Goal: Task Accomplishment & Management: Manage account settings

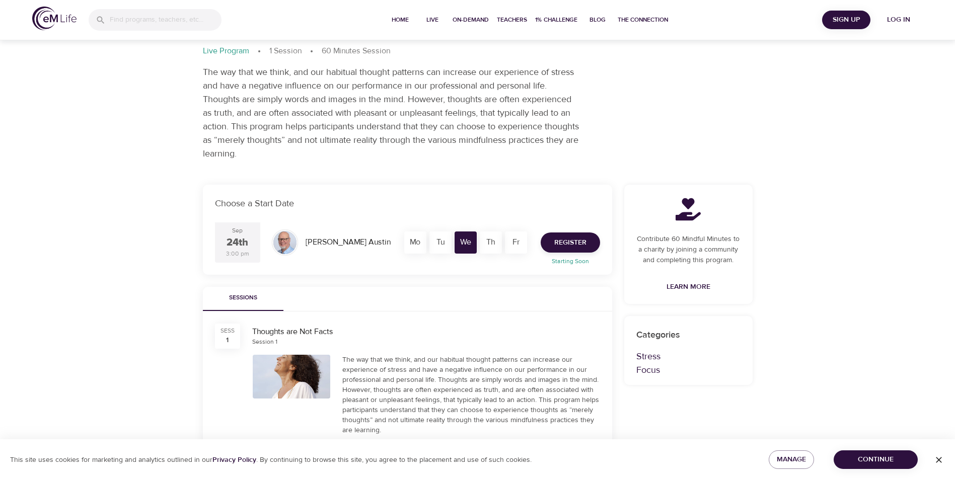
scroll to position [50, 0]
click at [575, 247] on span "Register" at bounding box center [570, 244] width 32 height 13
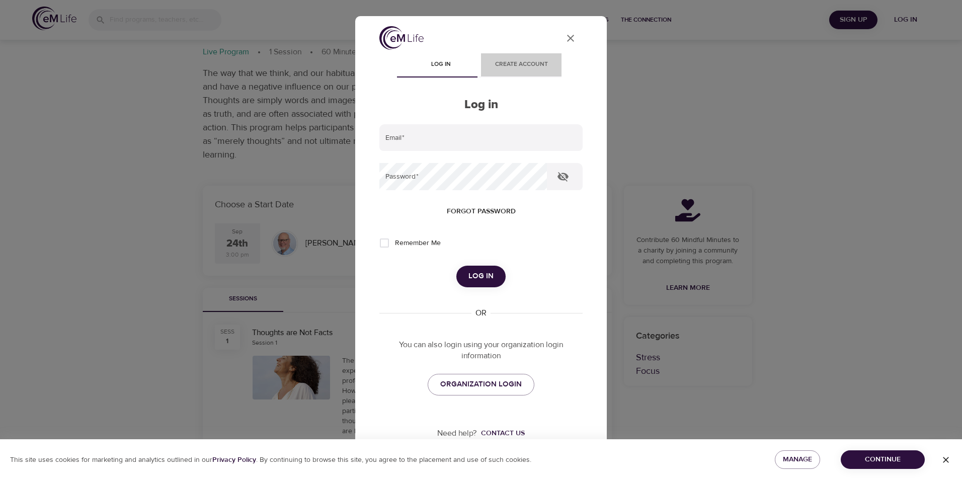
click at [519, 66] on span "Create account" at bounding box center [521, 64] width 68 height 11
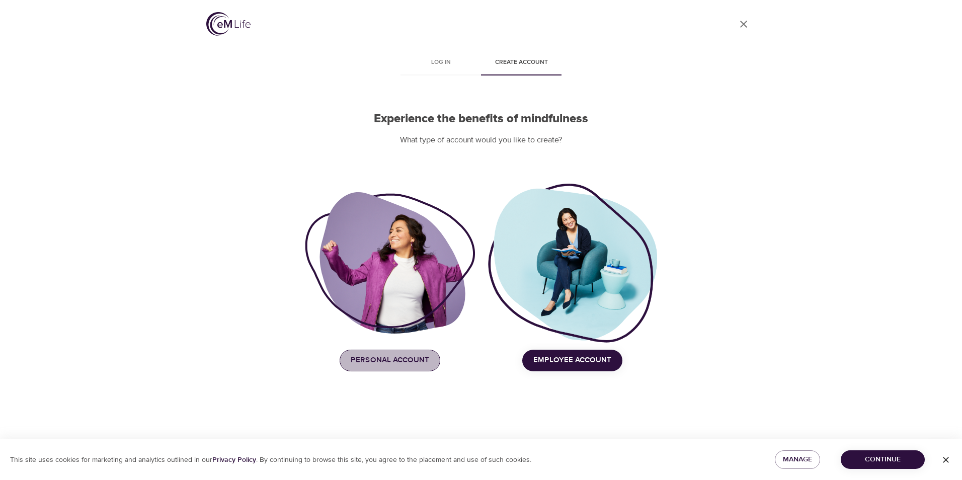
click at [404, 363] on span "Personal Account" at bounding box center [390, 360] width 78 height 13
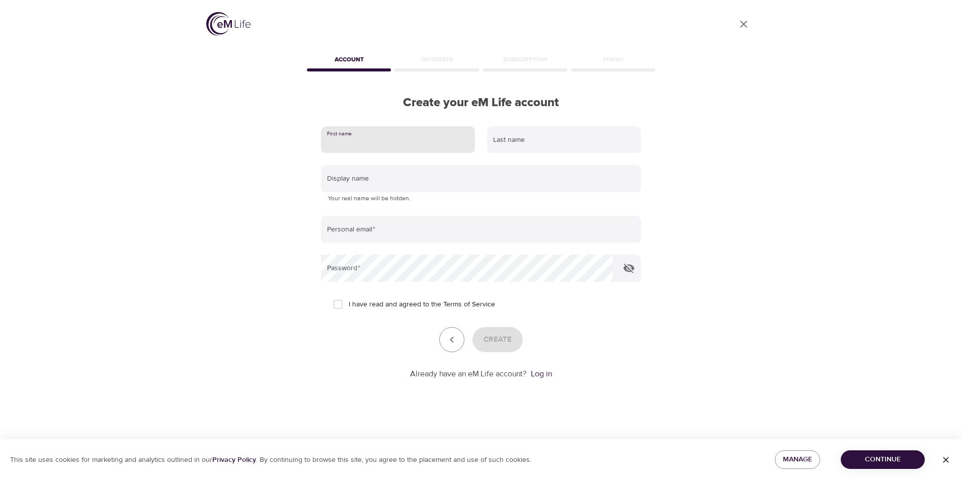
click at [381, 143] on input "text" at bounding box center [398, 139] width 154 height 27
type input "Kerry"
type input "Olthoff"
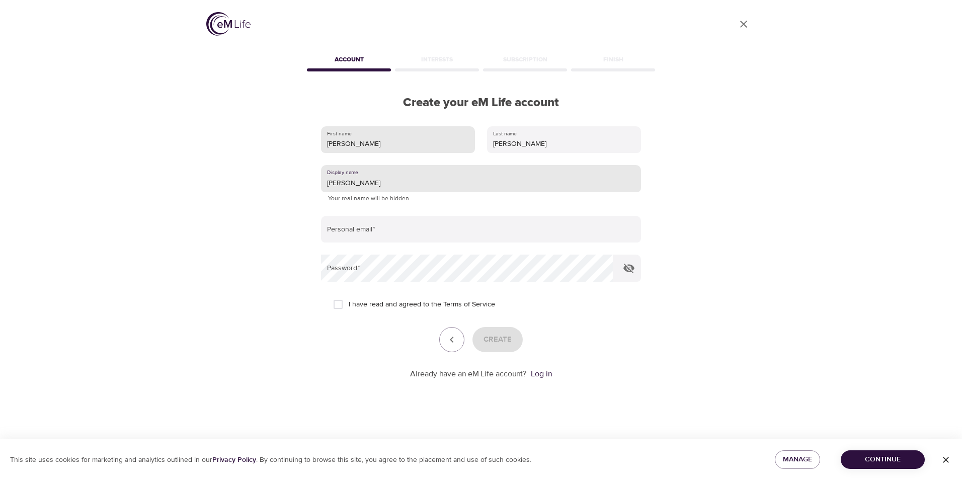
type input "Kerry"
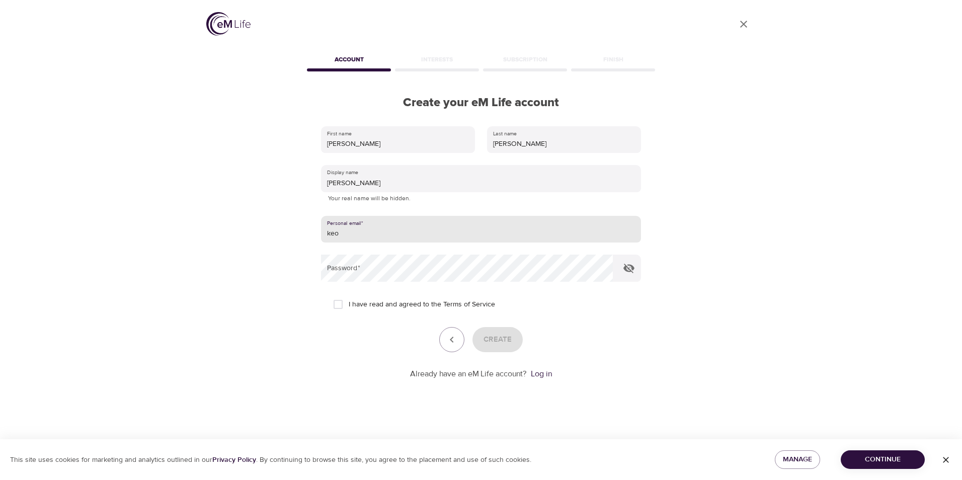
type input "keolthoff1@gmail.com"
click at [335, 308] on input "I have read and agreed to the Terms of Service" at bounding box center [338, 304] width 21 height 21
checkbox input "true"
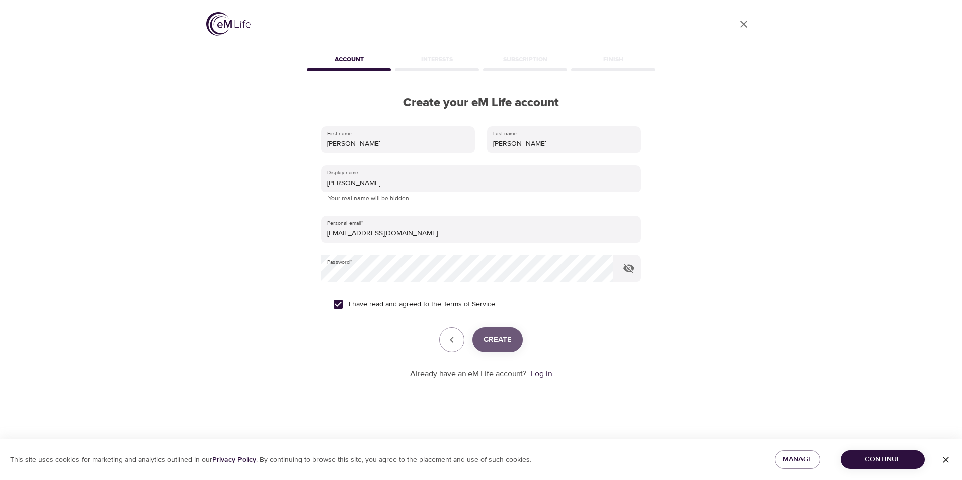
click at [490, 340] on span "Create" at bounding box center [498, 339] width 28 height 13
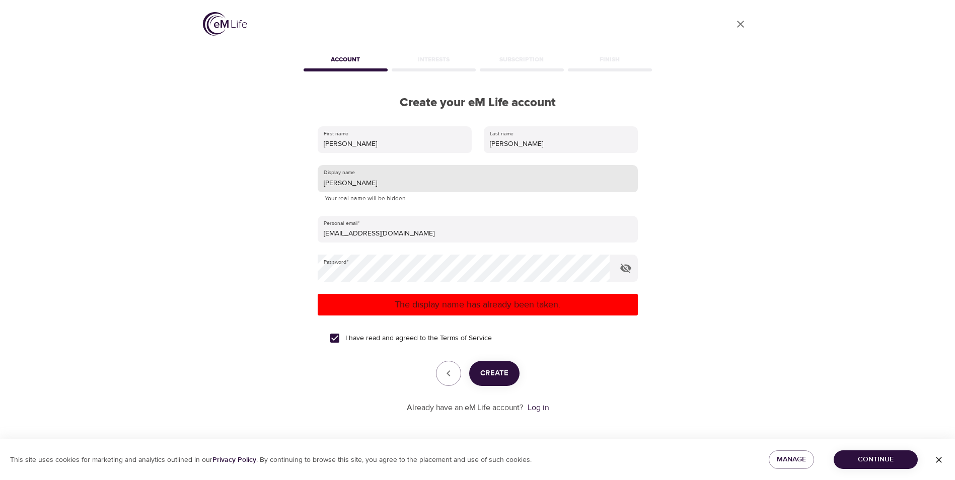
click at [376, 184] on input "Kerry" at bounding box center [478, 178] width 320 height 27
drag, startPoint x: 363, startPoint y: 183, endPoint x: 300, endPoint y: 183, distance: 62.4
click at [300, 183] on div "User Profile Account Interests Subscription Finish Create your eM Life account …" at bounding box center [478, 240] width 574 height 480
click at [496, 373] on span "Create" at bounding box center [494, 373] width 28 height 13
click at [347, 183] on input "KO" at bounding box center [478, 178] width 320 height 27
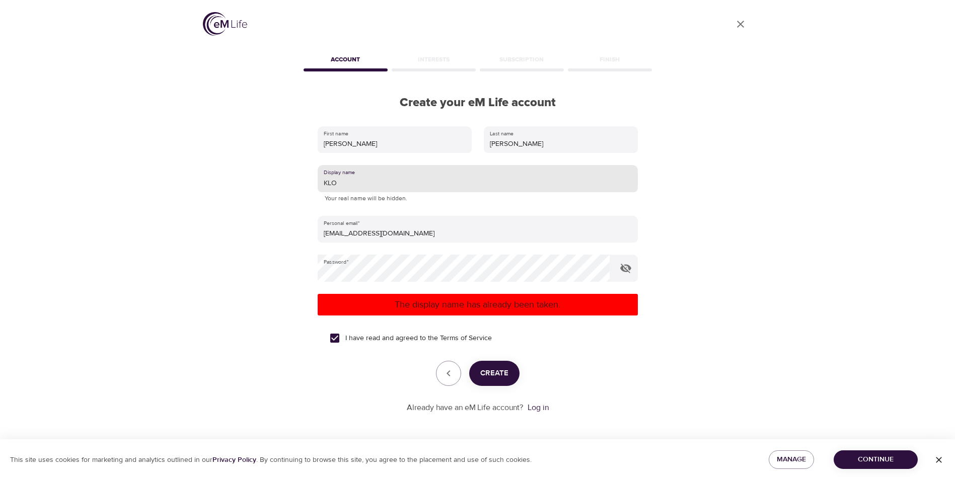
click at [492, 374] on span "Create" at bounding box center [494, 373] width 28 height 13
drag, startPoint x: 355, startPoint y: 180, endPoint x: 253, endPoint y: 177, distance: 101.7
click at [256, 179] on div "User Profile Account Interests Subscription Finish Create your eM Life account …" at bounding box center [478, 240] width 574 height 480
type input "kolthoff"
click at [496, 380] on button "Create" at bounding box center [494, 373] width 50 height 25
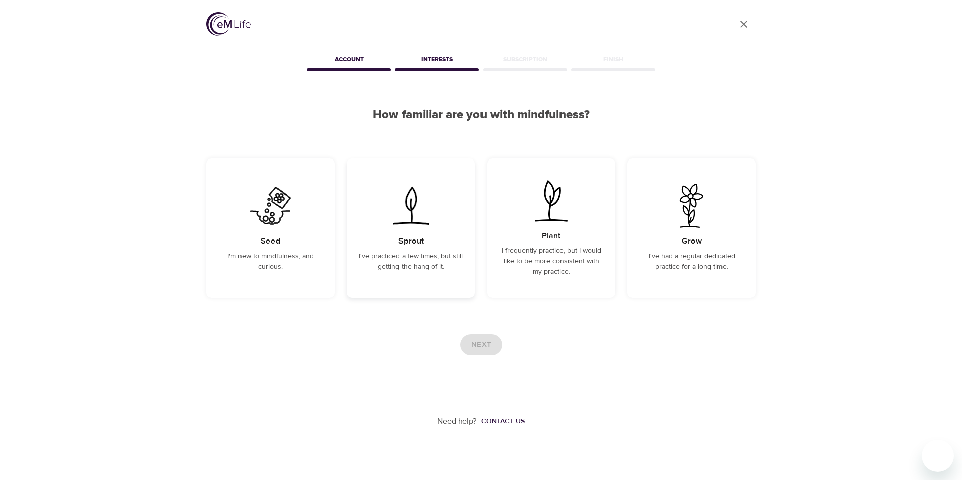
click at [396, 245] on div "Sprout I've practiced a few times, but still getting the hang of it." at bounding box center [411, 228] width 128 height 139
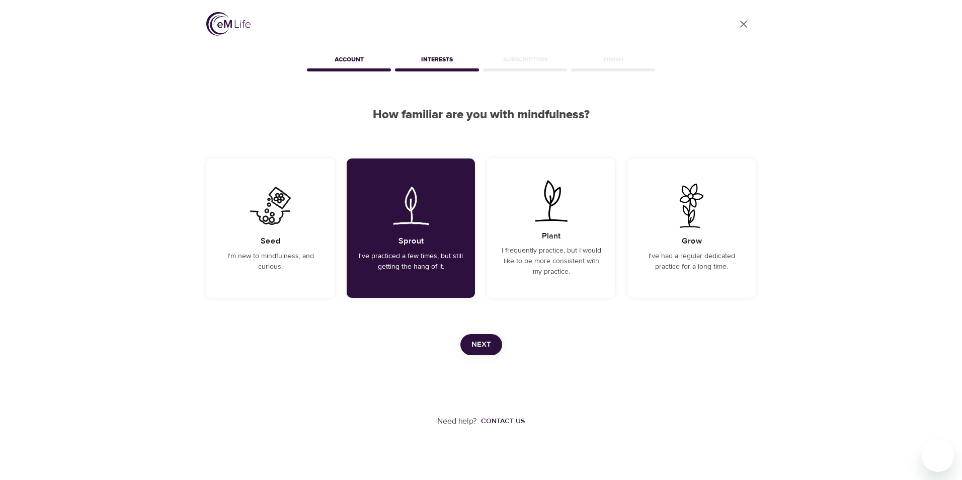
click at [487, 342] on span "Next" at bounding box center [481, 344] width 20 height 13
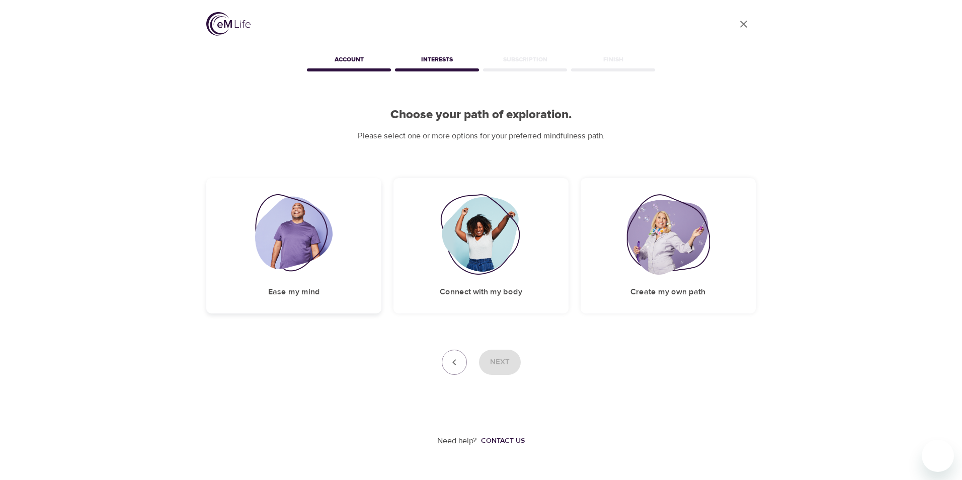
click at [325, 243] on img at bounding box center [294, 234] width 78 height 81
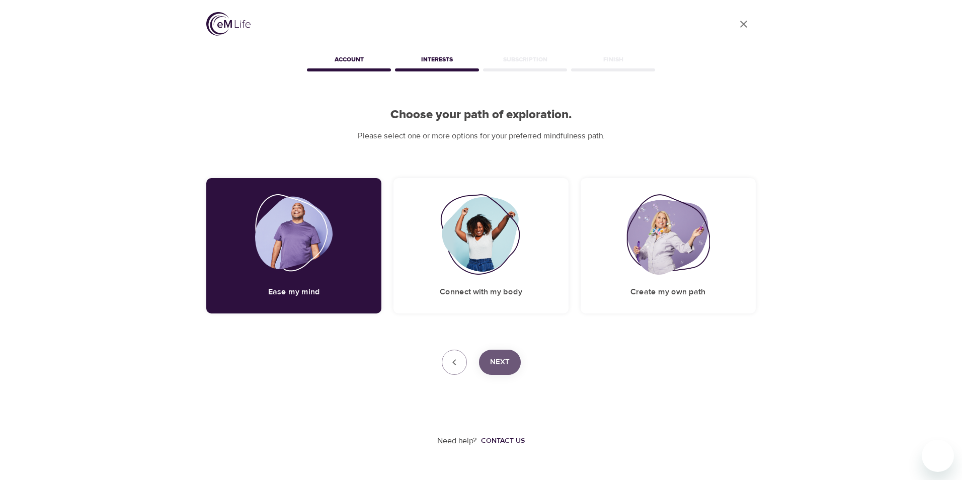
click at [509, 358] on span "Next" at bounding box center [500, 362] width 20 height 13
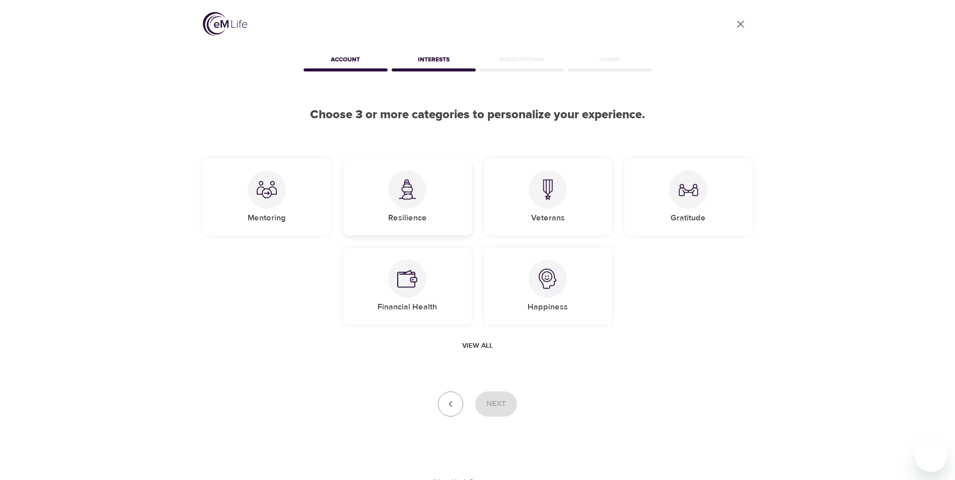
click at [406, 202] on div at bounding box center [407, 190] width 38 height 38
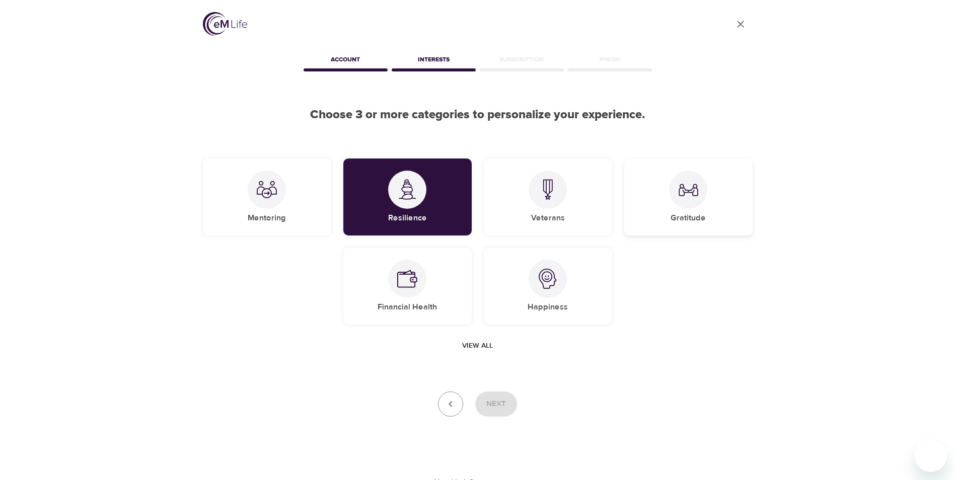
click at [685, 196] on img at bounding box center [688, 190] width 20 height 20
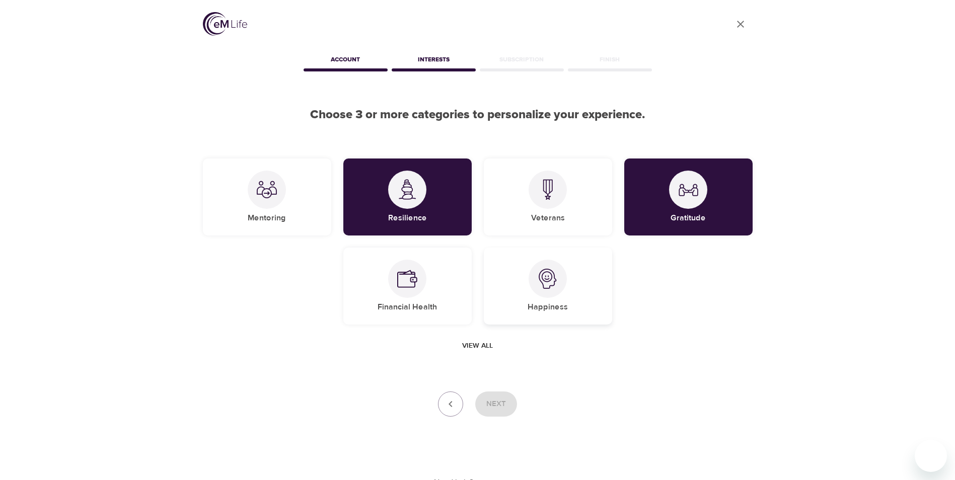
click at [553, 285] on img at bounding box center [547, 279] width 20 height 20
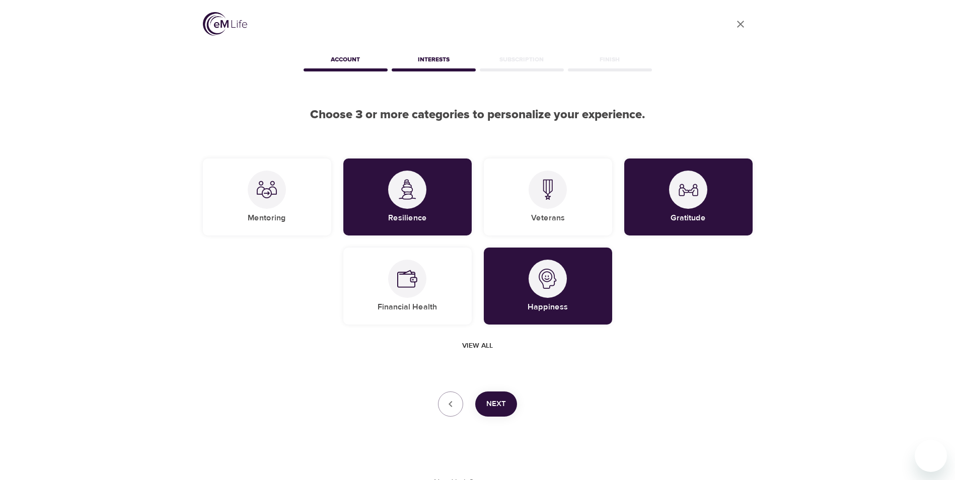
click at [494, 405] on span "Next" at bounding box center [496, 404] width 20 height 13
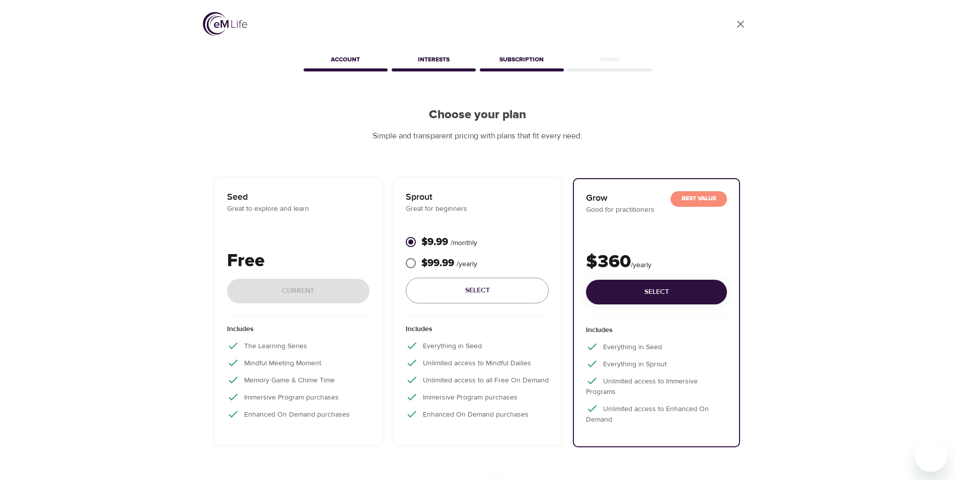
click at [330, 284] on div "Free Current" at bounding box center [298, 282] width 143 height 68
click at [293, 278] on div "Free Current" at bounding box center [298, 282] width 143 height 68
click at [639, 144] on div "User Profile Account Interests Subscription Finish Choose your plan Simple and …" at bounding box center [478, 290] width 574 height 580
click at [480, 291] on span "Select" at bounding box center [477, 290] width 127 height 13
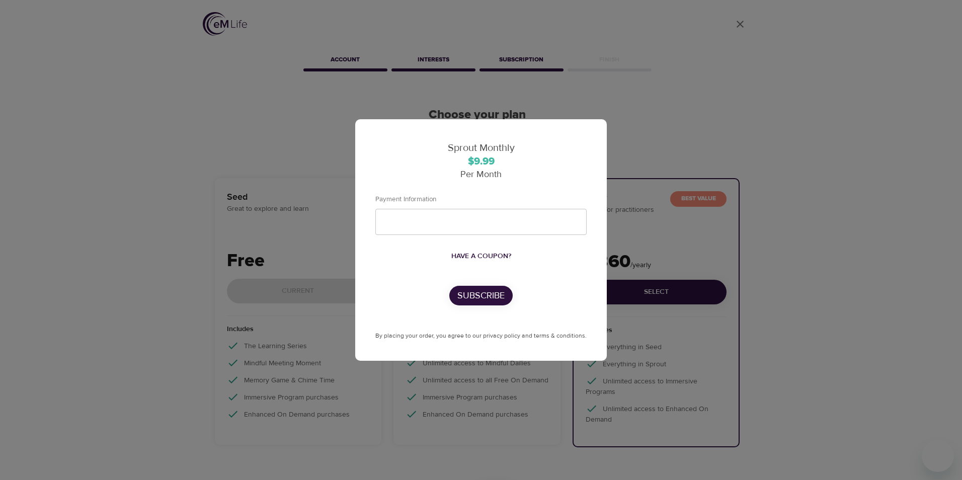
click at [287, 163] on div "Sprout Monthly $9.99 Per Month Payment Information Have a coupon? Subscribe By …" at bounding box center [481, 240] width 962 height 480
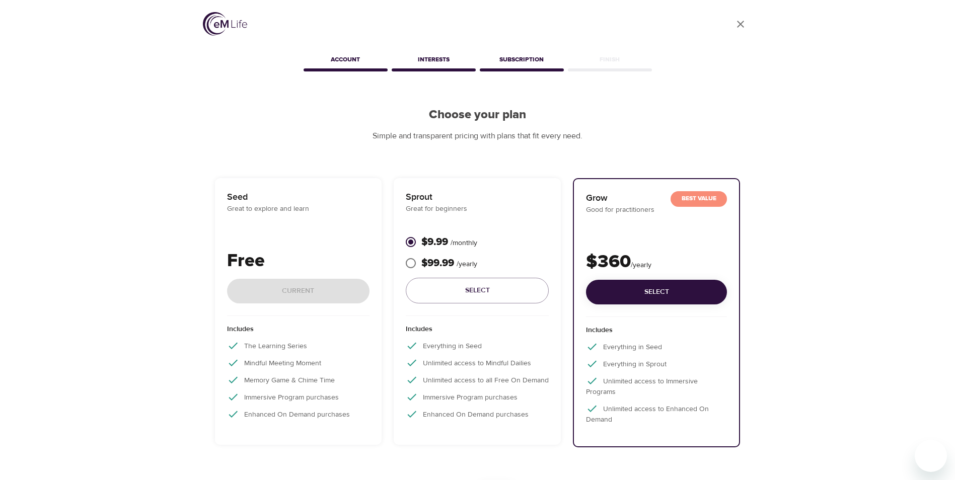
click at [293, 284] on div "Free Current" at bounding box center [298, 282] width 143 height 68
click at [292, 288] on div "Free Current" at bounding box center [298, 282] width 143 height 68
click at [293, 288] on div "Free Current" at bounding box center [298, 282] width 143 height 68
click at [294, 287] on div "Free Current" at bounding box center [298, 282] width 143 height 68
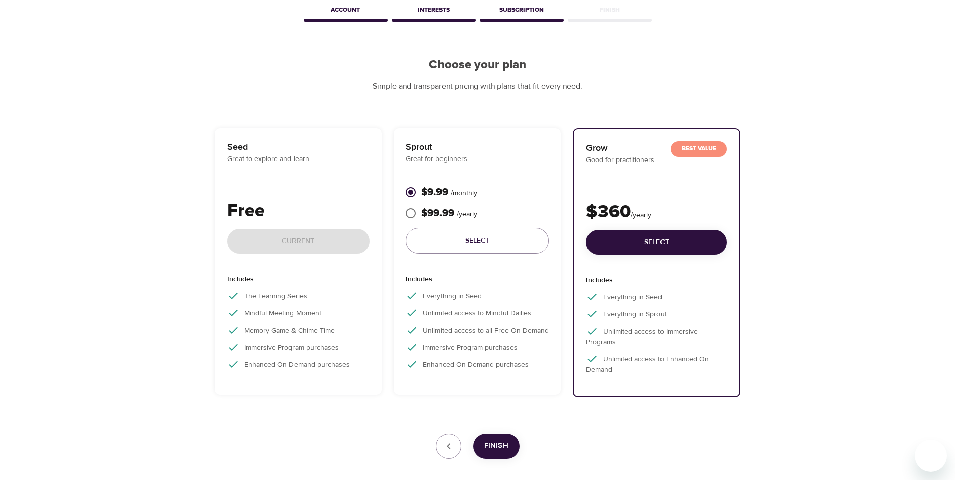
scroll to position [100, 0]
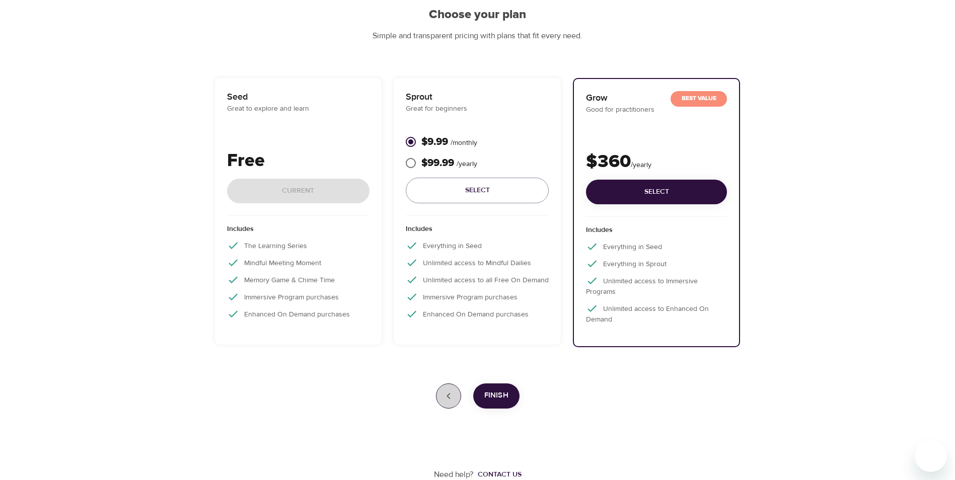
click at [447, 395] on icon "button" at bounding box center [448, 396] width 4 height 6
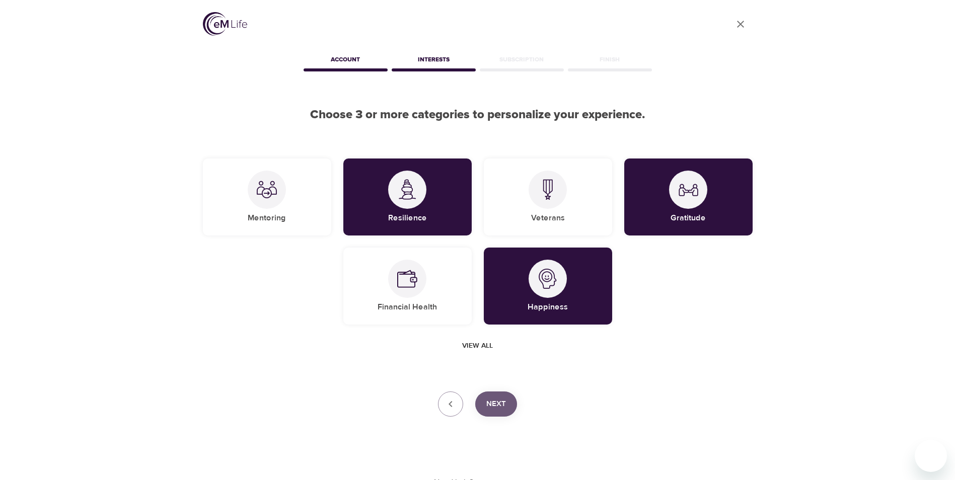
click at [503, 407] on span "Next" at bounding box center [496, 404] width 20 height 13
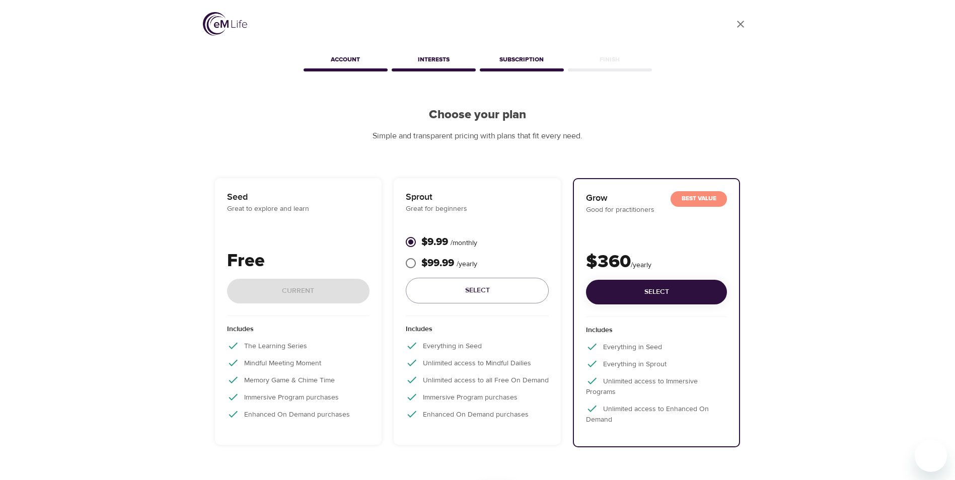
click at [310, 291] on div "Free Current" at bounding box center [298, 282] width 143 height 68
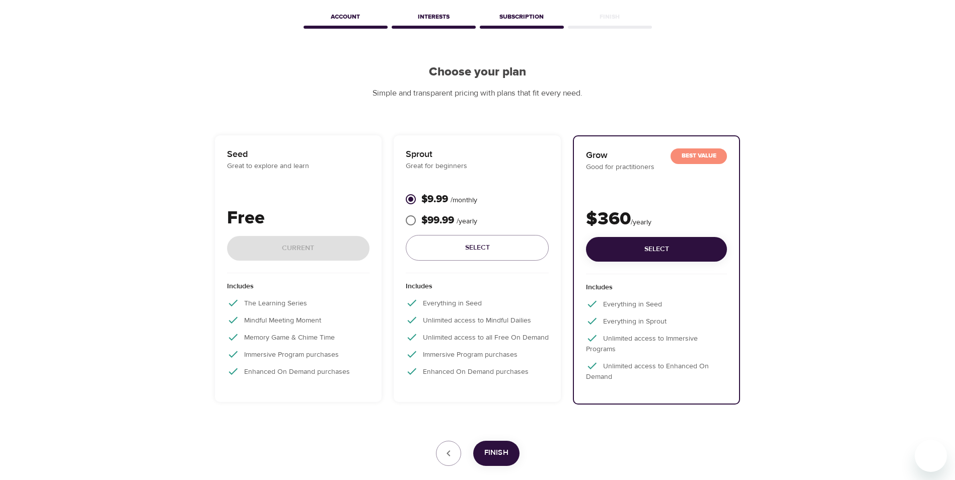
scroll to position [100, 0]
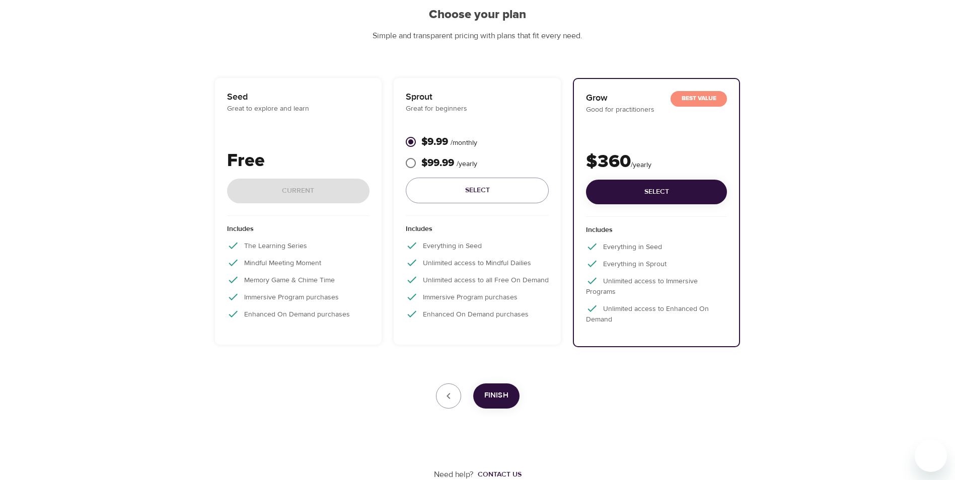
click at [503, 396] on span "Finish" at bounding box center [496, 395] width 24 height 13
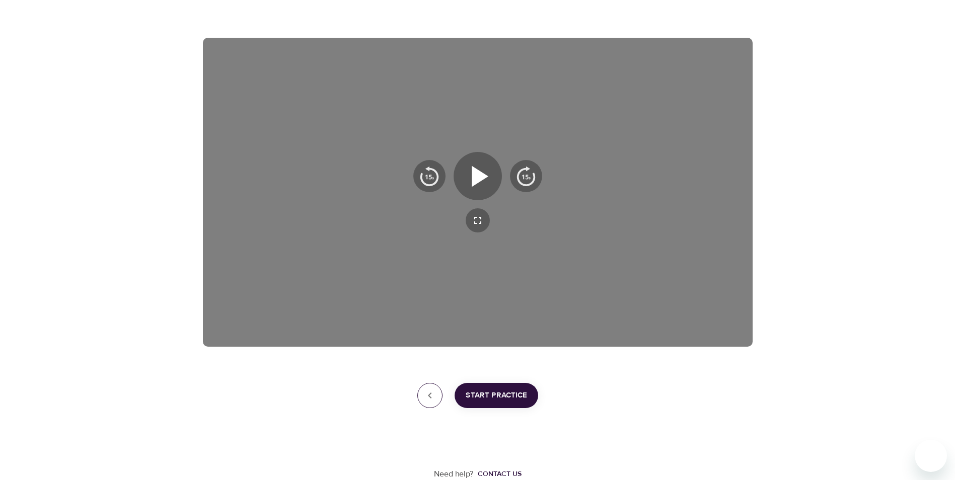
click at [440, 391] on button "button" at bounding box center [429, 395] width 25 height 25
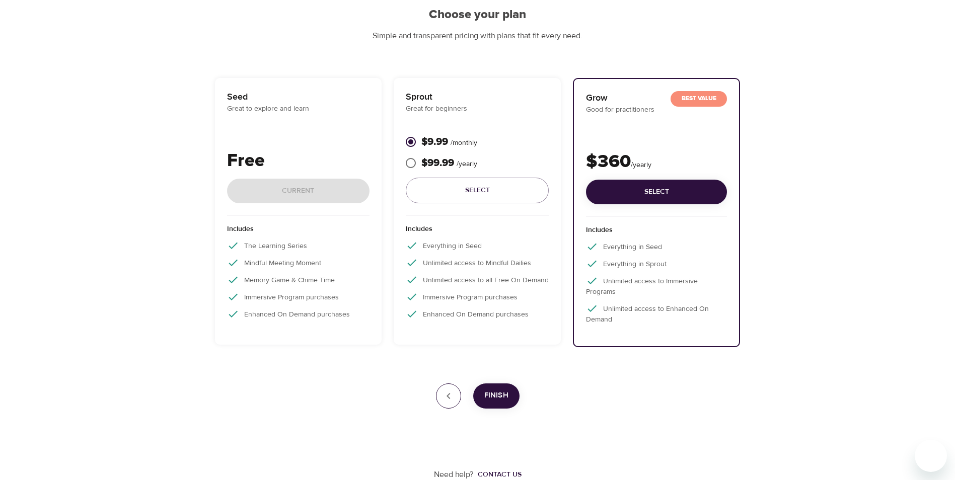
scroll to position [100, 0]
click at [504, 395] on span "Finish" at bounding box center [496, 395] width 24 height 13
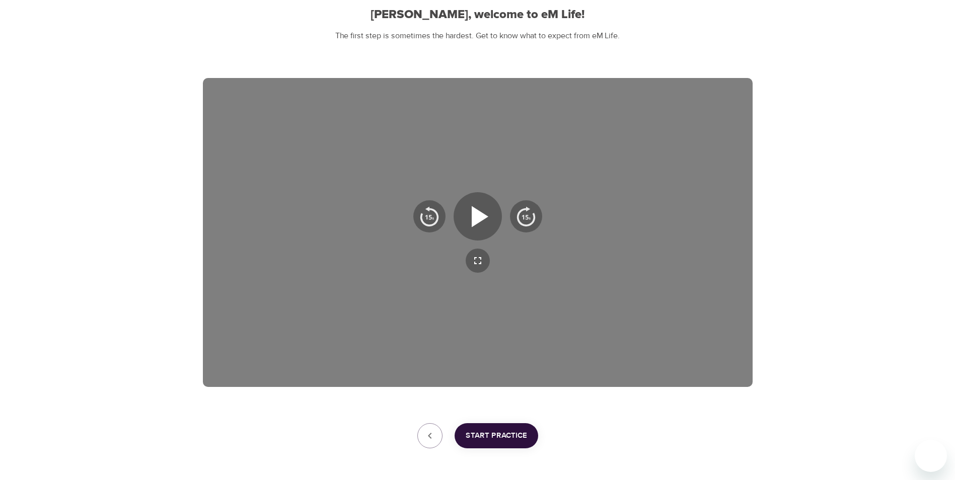
scroll to position [140, 0]
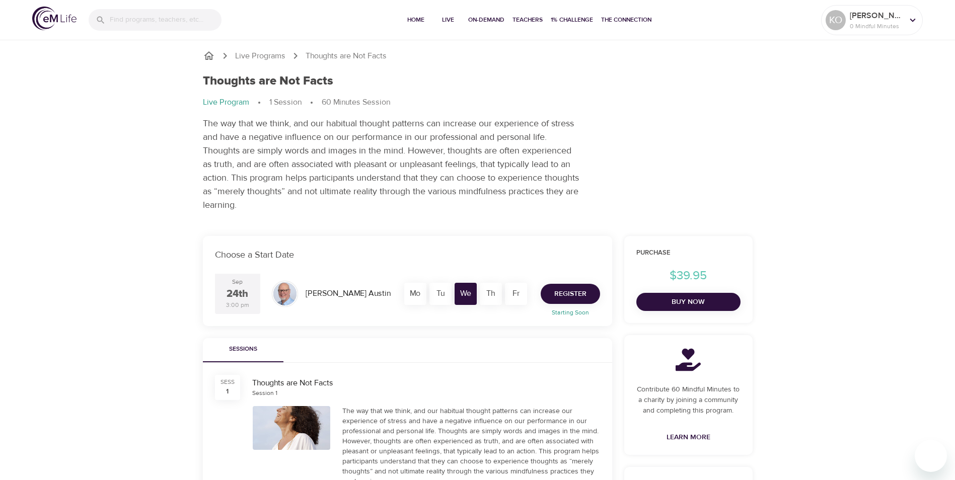
click at [563, 297] on span "Register" at bounding box center [570, 294] width 32 height 13
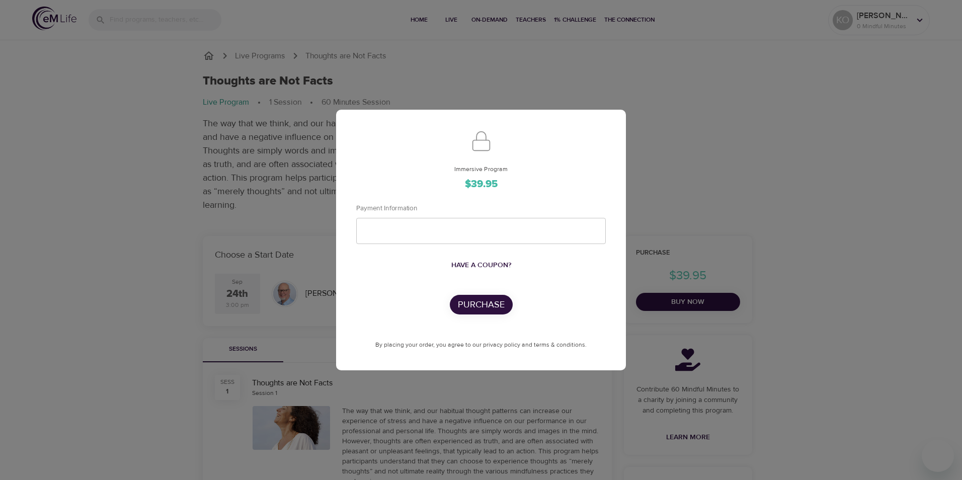
click at [555, 91] on div "Immersive Program $39.95 Payment Information Have a coupon? Purchase By placing…" at bounding box center [481, 240] width 962 height 480
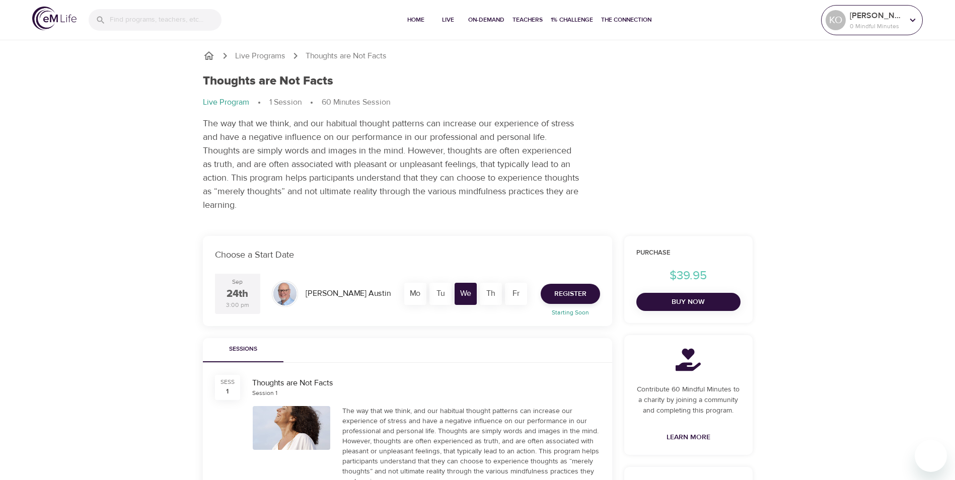
click at [912, 20] on icon at bounding box center [912, 20] width 11 height 11
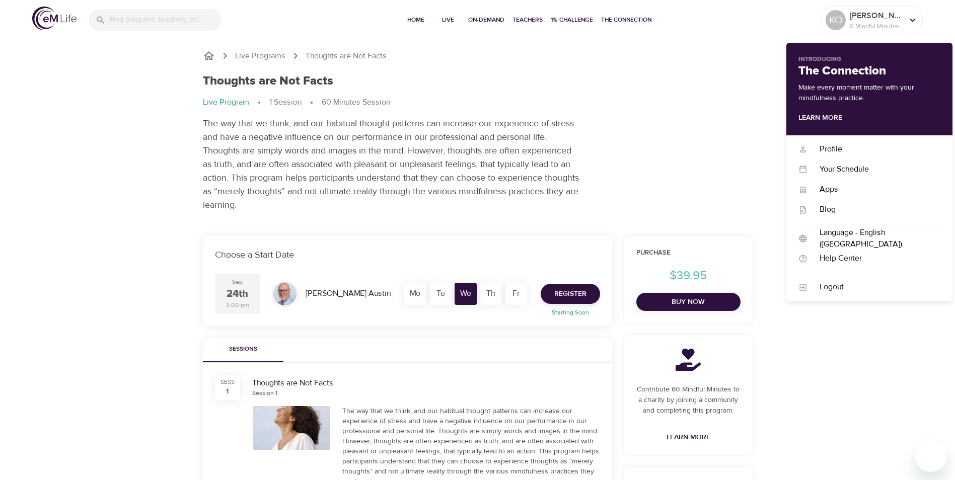
click at [847, 339] on div "Live Programs Thoughts are Not Facts Thoughts are Not Facts Live Program 1 Sess…" at bounding box center [477, 395] width 955 height 791
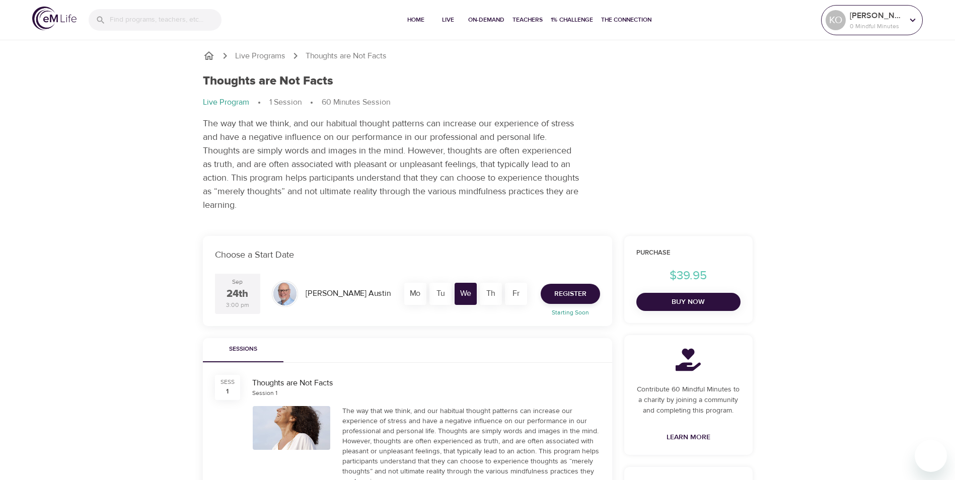
click at [897, 20] on p "kolthoff" at bounding box center [875, 16] width 53 height 12
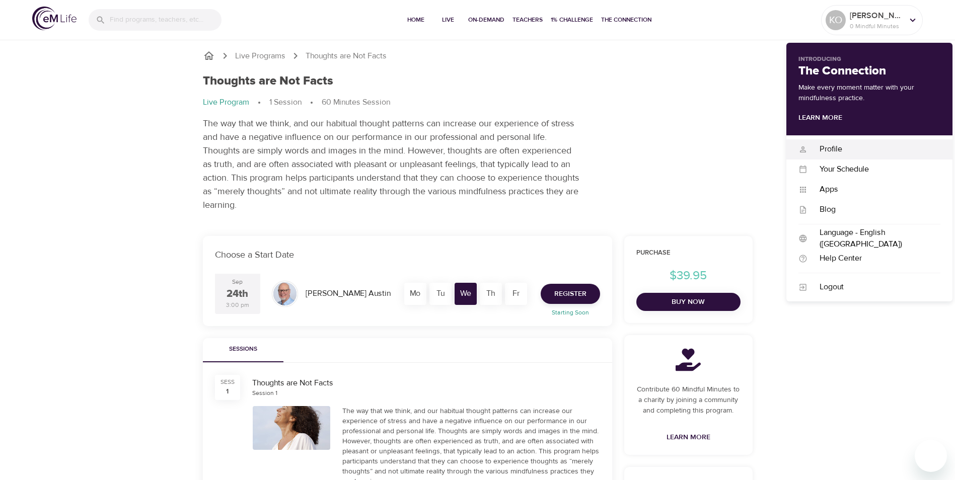
click at [832, 150] on div "Profile" at bounding box center [873, 149] width 133 height 12
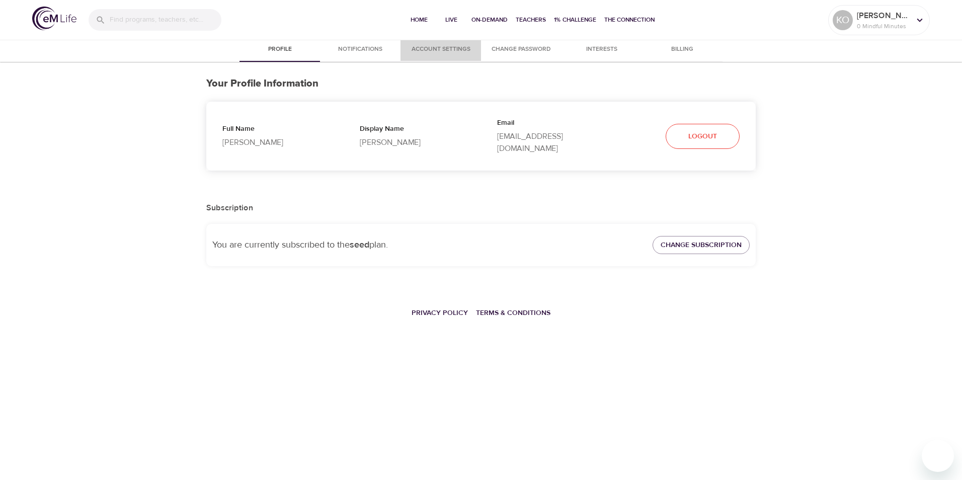
click at [451, 48] on span "Account Settings" at bounding box center [441, 49] width 68 height 11
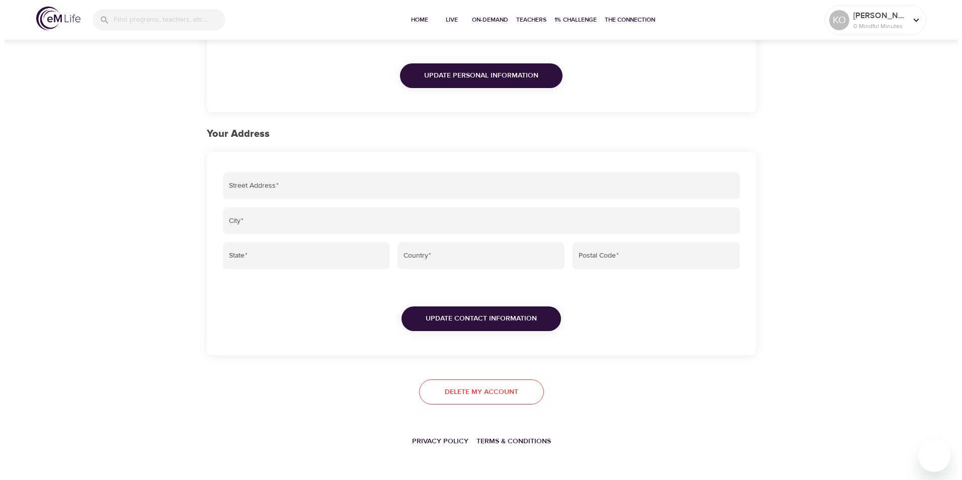
scroll to position [269, 0]
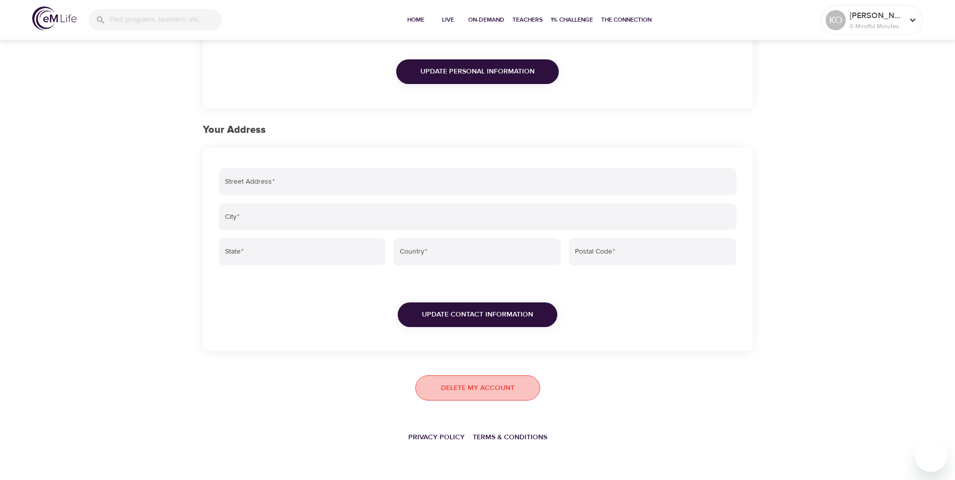
click at [455, 385] on span "Delete my account" at bounding box center [477, 388] width 73 height 13
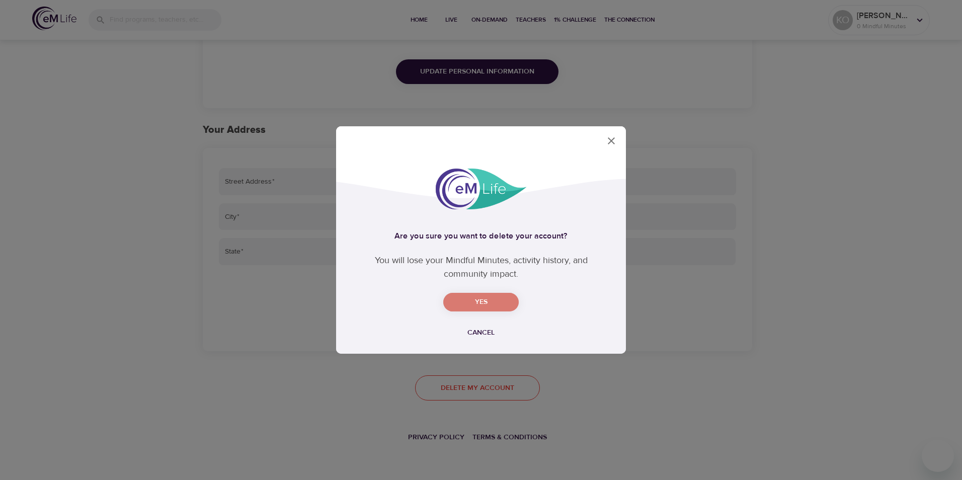
click at [468, 309] on button "Yes" at bounding box center [480, 302] width 75 height 19
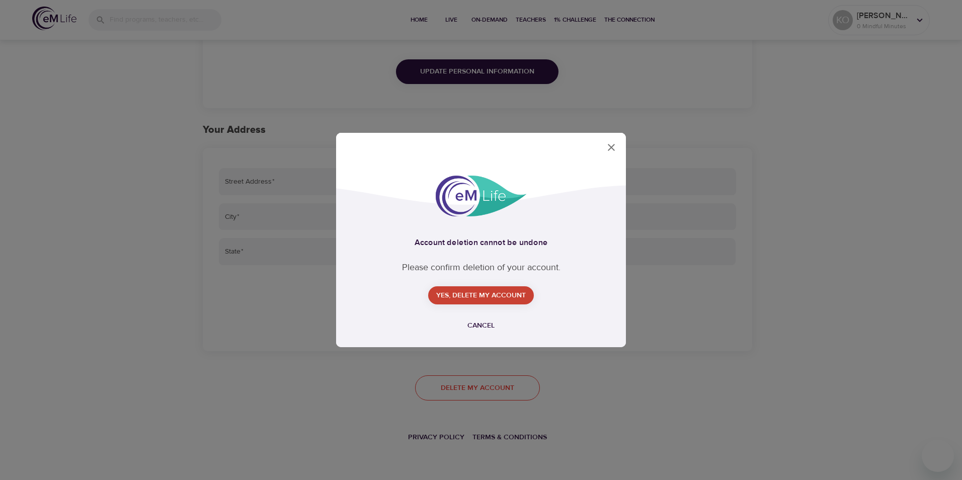
click at [476, 295] on span "Yes, delete my account" at bounding box center [481, 295] width 90 height 13
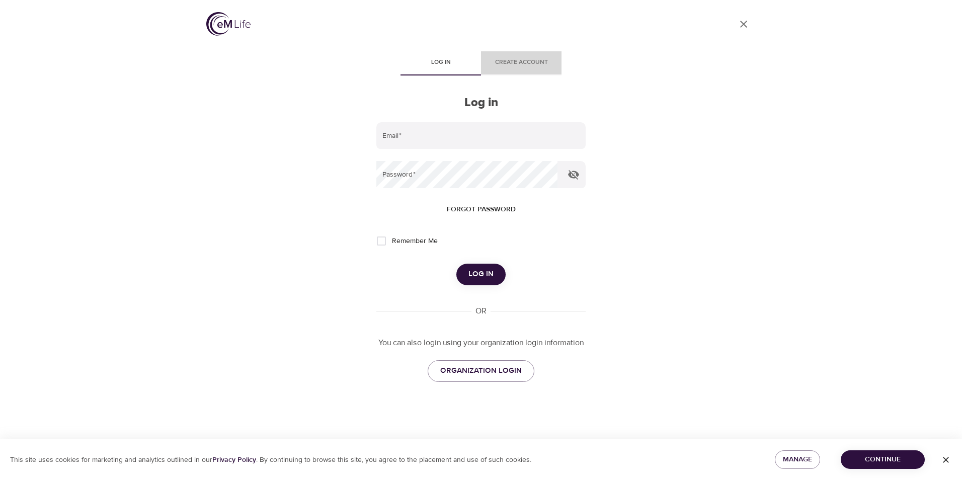
click at [530, 60] on span "Create account" at bounding box center [521, 62] width 68 height 11
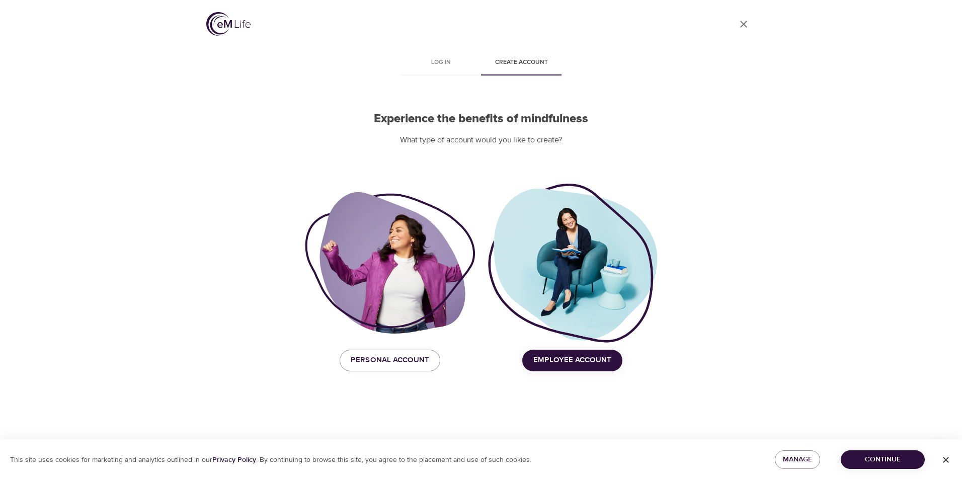
click at [557, 358] on span "Employee Account" at bounding box center [572, 360] width 78 height 13
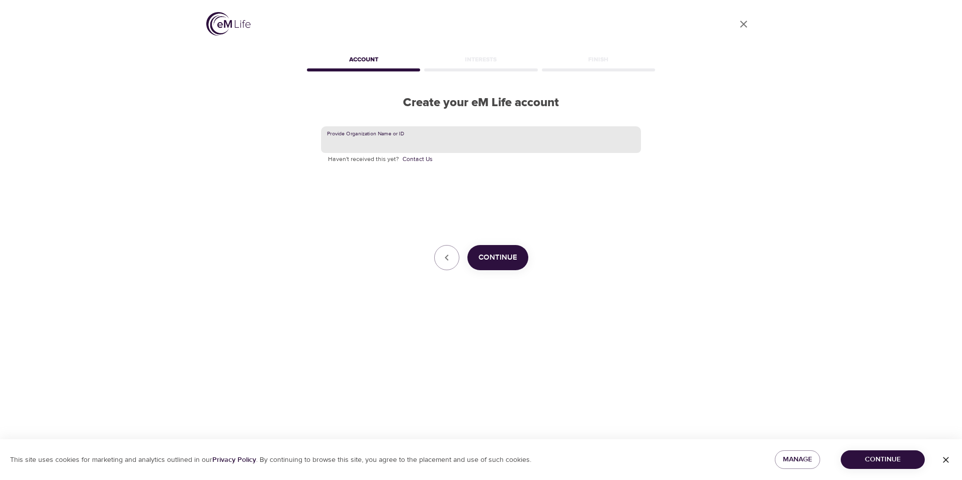
click at [436, 143] on input "text" at bounding box center [481, 139] width 320 height 27
type input "Hanover Insurance Group"
click at [500, 253] on span "Continue" at bounding box center [498, 257] width 39 height 13
